Goal: Task Accomplishment & Management: Manage account settings

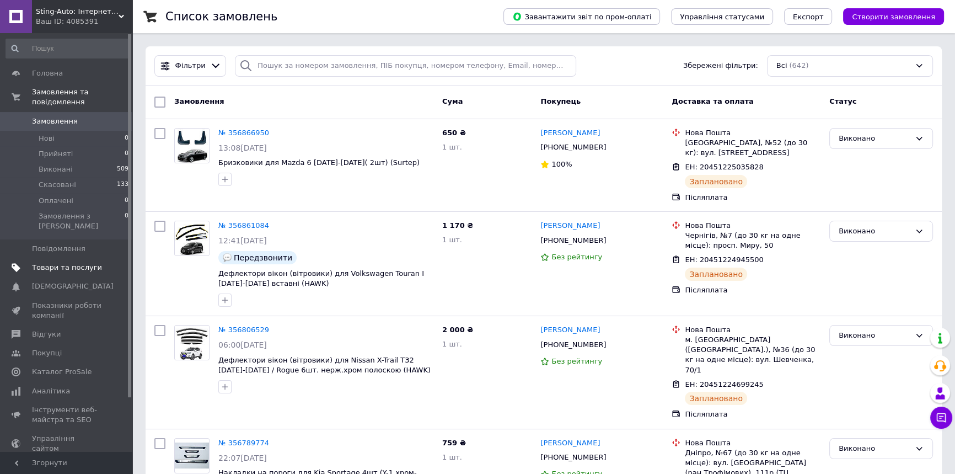
click at [50, 263] on span "Товари та послуги" at bounding box center [67, 268] width 70 height 10
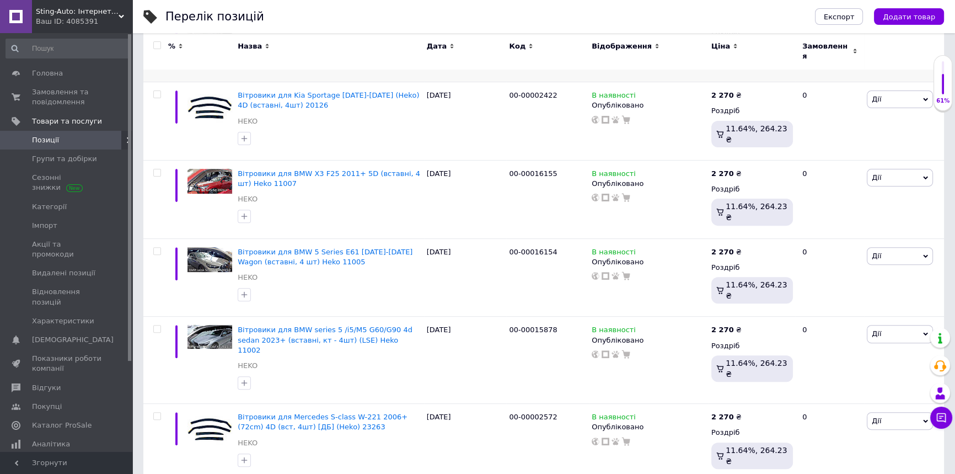
scroll to position [451, 0]
